Goal: Information Seeking & Learning: Learn about a topic

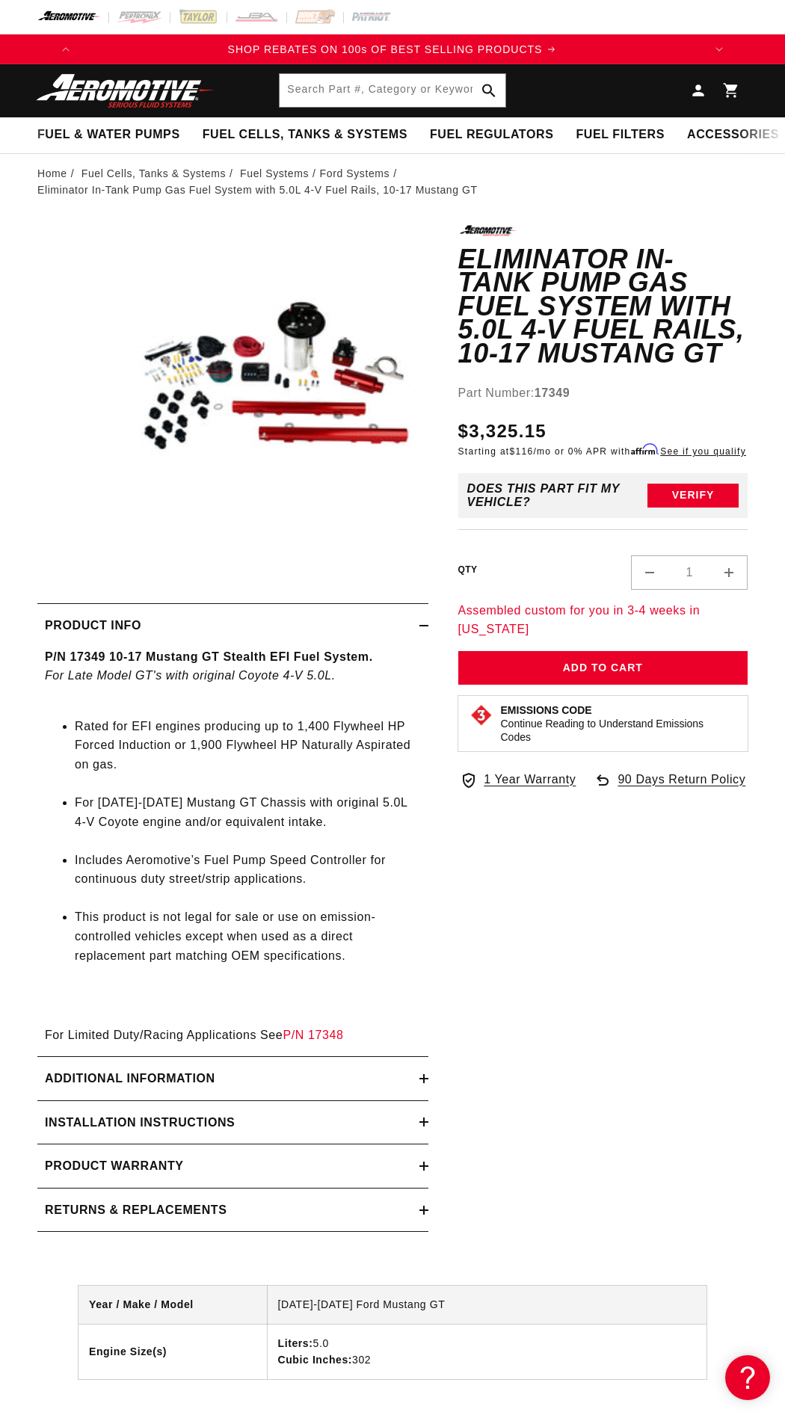
scroll to position [0, 623]
